Goal: Task Accomplishment & Management: Complete application form

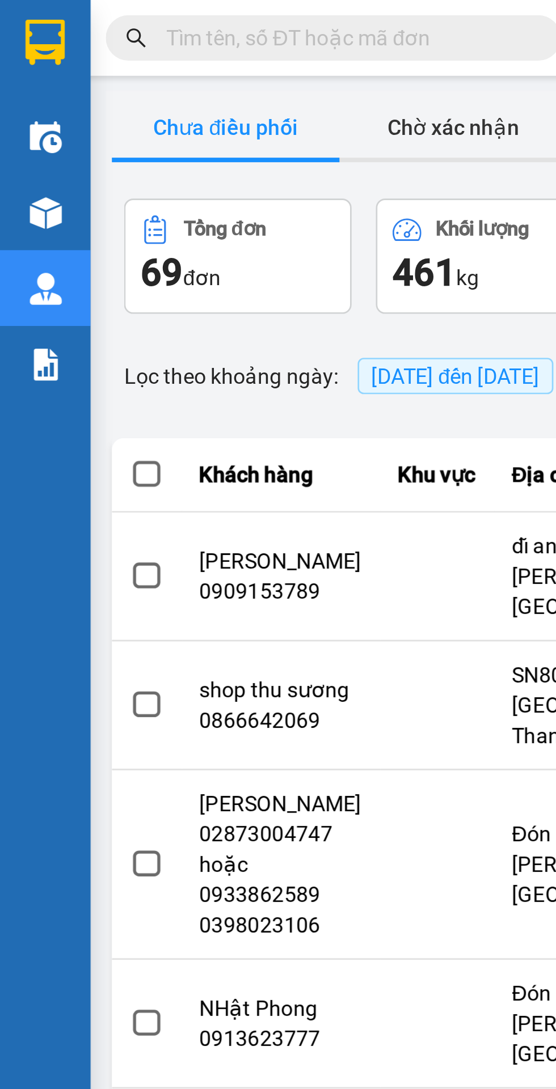
scroll to position [0, 2]
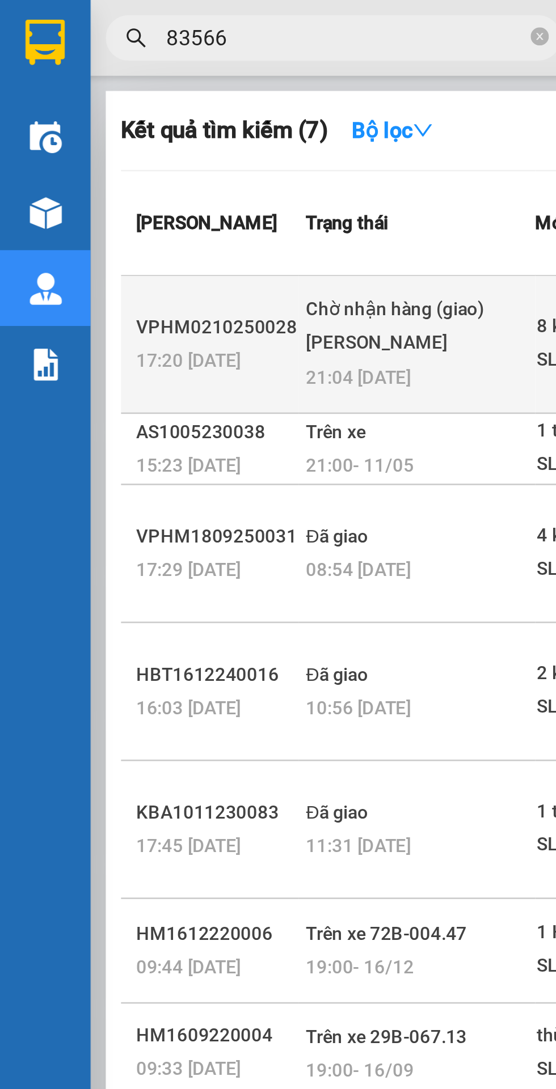
type input "83566"
click at [168, 155] on td "Chờ nhận hàng (giao) [PERSON_NAME] 21:04 [DATE]" at bounding box center [156, 129] width 88 height 52
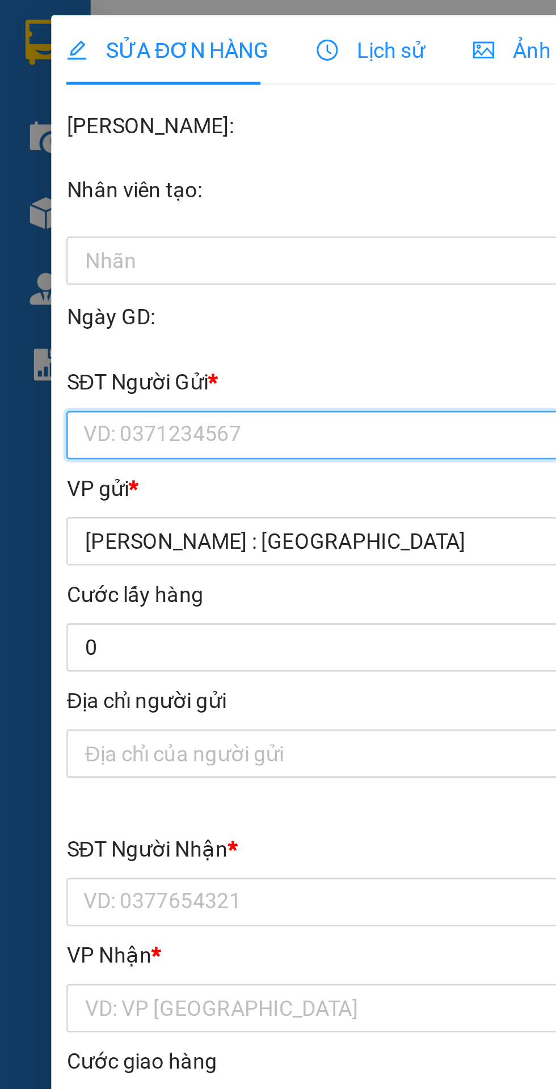
type input "0837196888"
type input "CTY [PERSON_NAME]"
type input "0909783566"
type input "cty sun"
checkbox input "true"
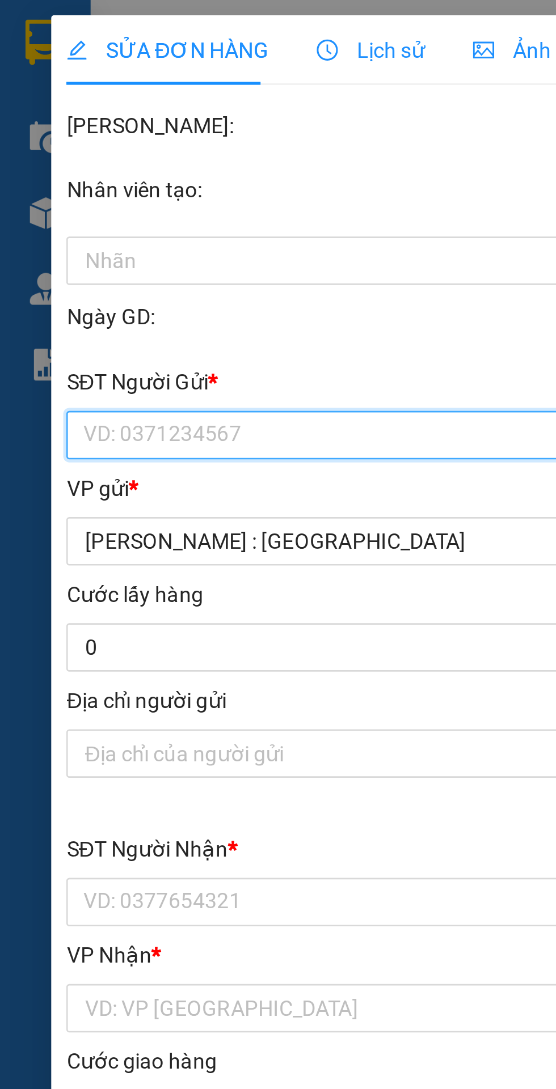
type input "[STREET_ADDRESS][PERSON_NAME]"
type input "nhận nguyên kiện,giao nguyên kiện,bể vỡ k đền"
type input "0"
type input "900.000"
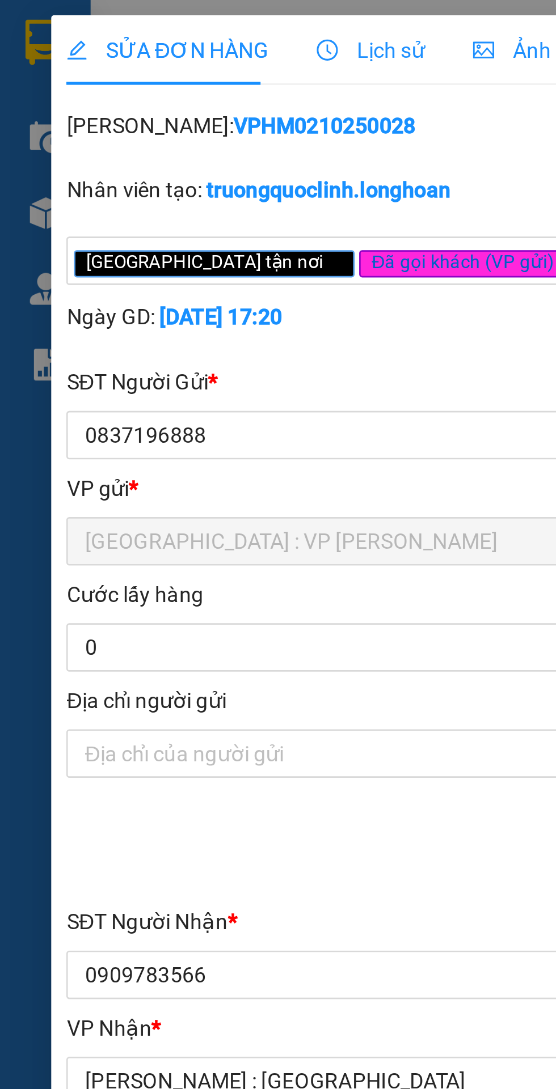
click at [134, 24] on div "Lịch sử" at bounding box center [138, 18] width 40 height 12
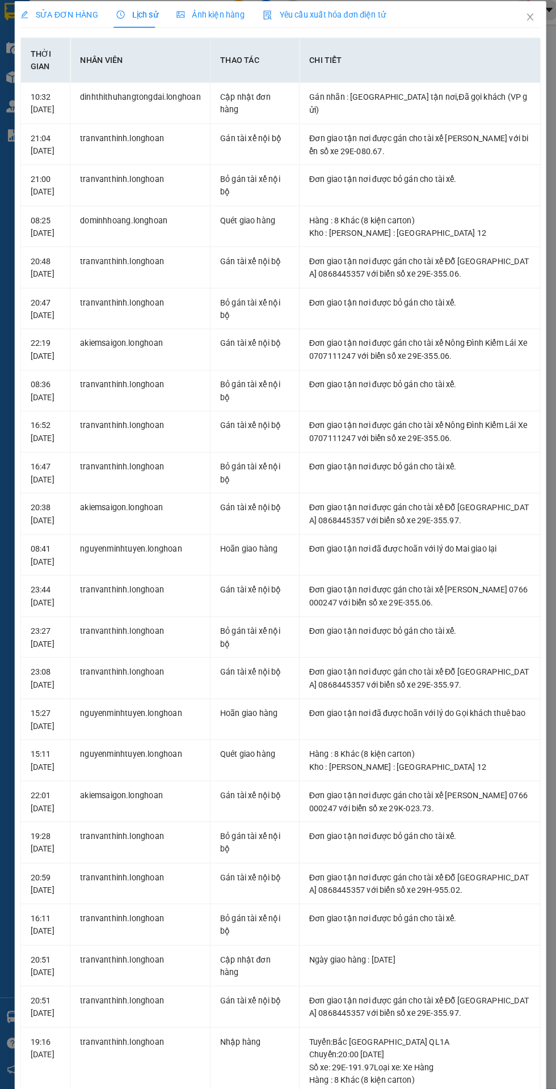
click at [50, 18] on span "SỬA ĐƠN HÀNG" at bounding box center [62, 18] width 75 height 9
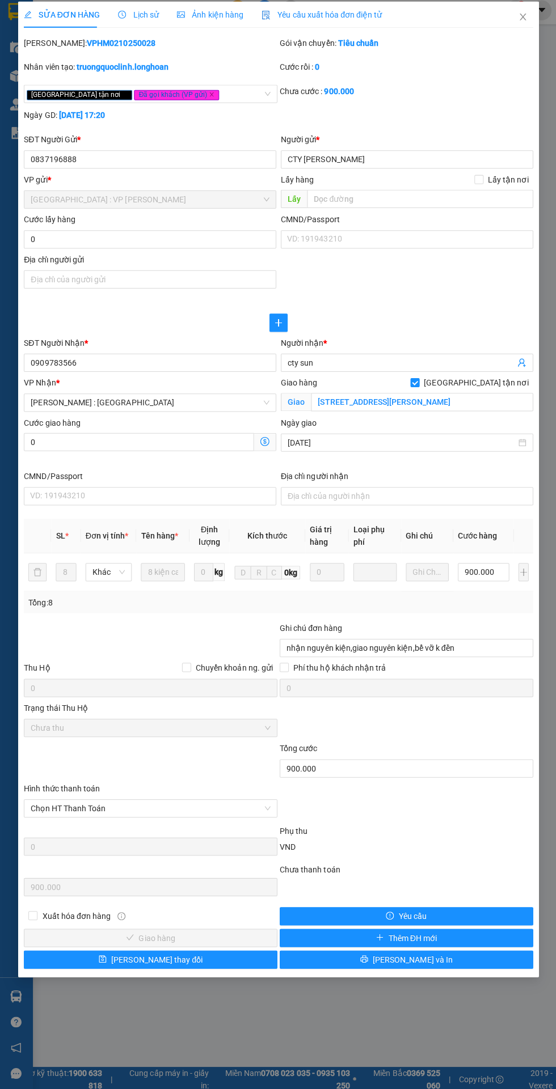
click at [122, 18] on icon "clock-circle" at bounding box center [123, 17] width 2 height 3
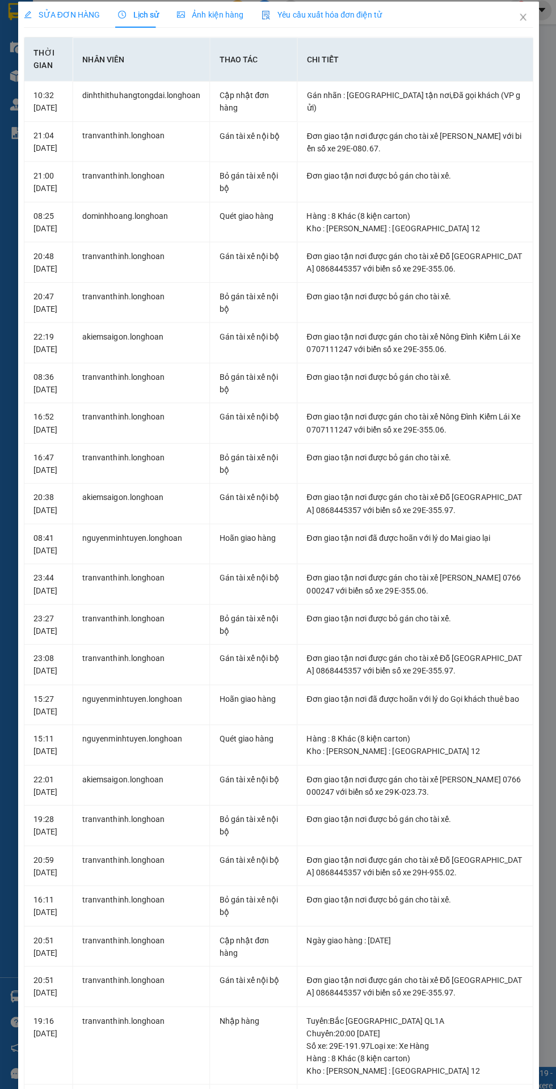
click at [53, 23] on div "SỬA ĐƠN HÀNG" at bounding box center [62, 18] width 75 height 12
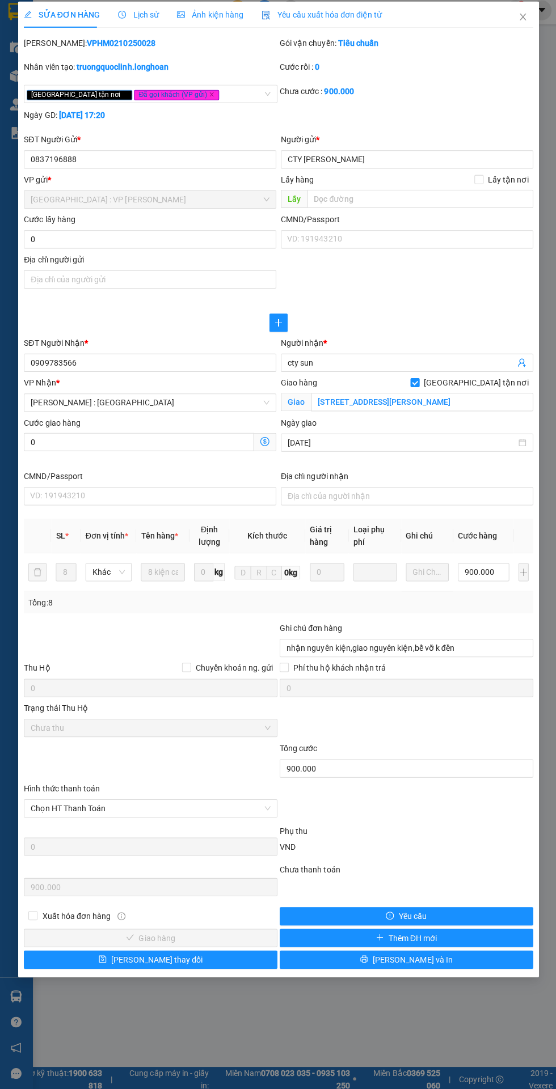
click at [127, 11] on div "Lịch sử" at bounding box center [138, 19] width 40 height 26
